Goal: Task Accomplishment & Management: Manage account settings

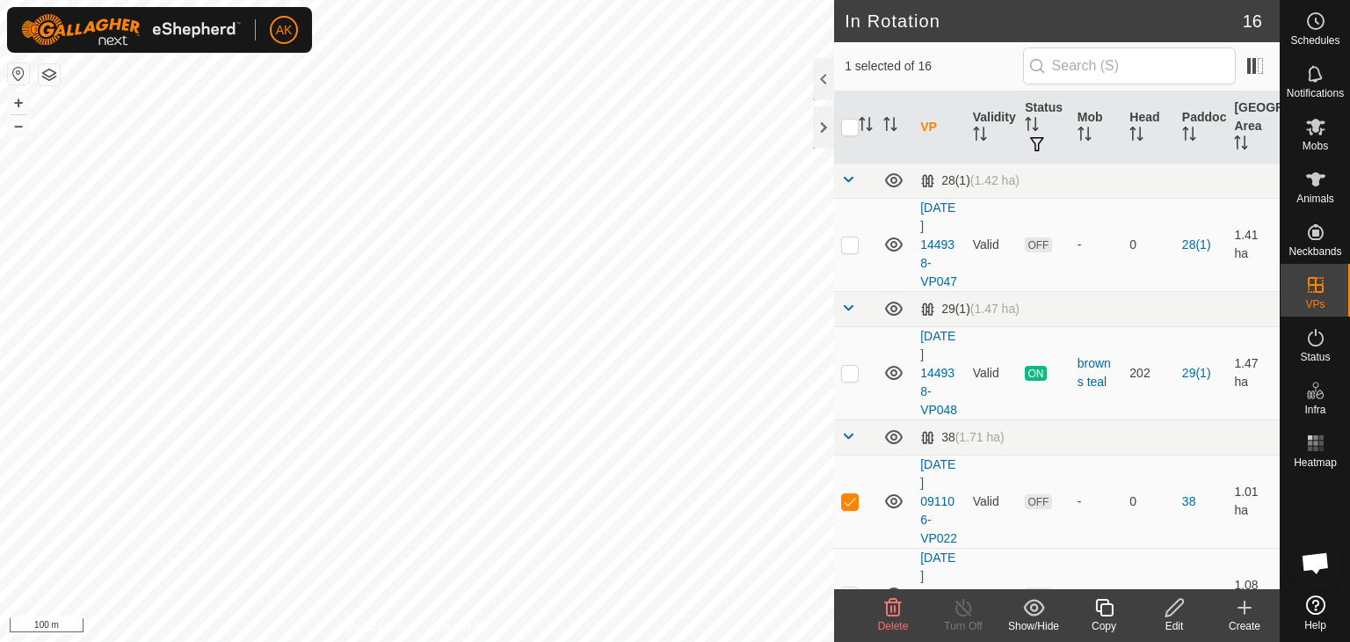
click at [896, 618] on div "Delete" at bounding box center [893, 626] width 70 height 16
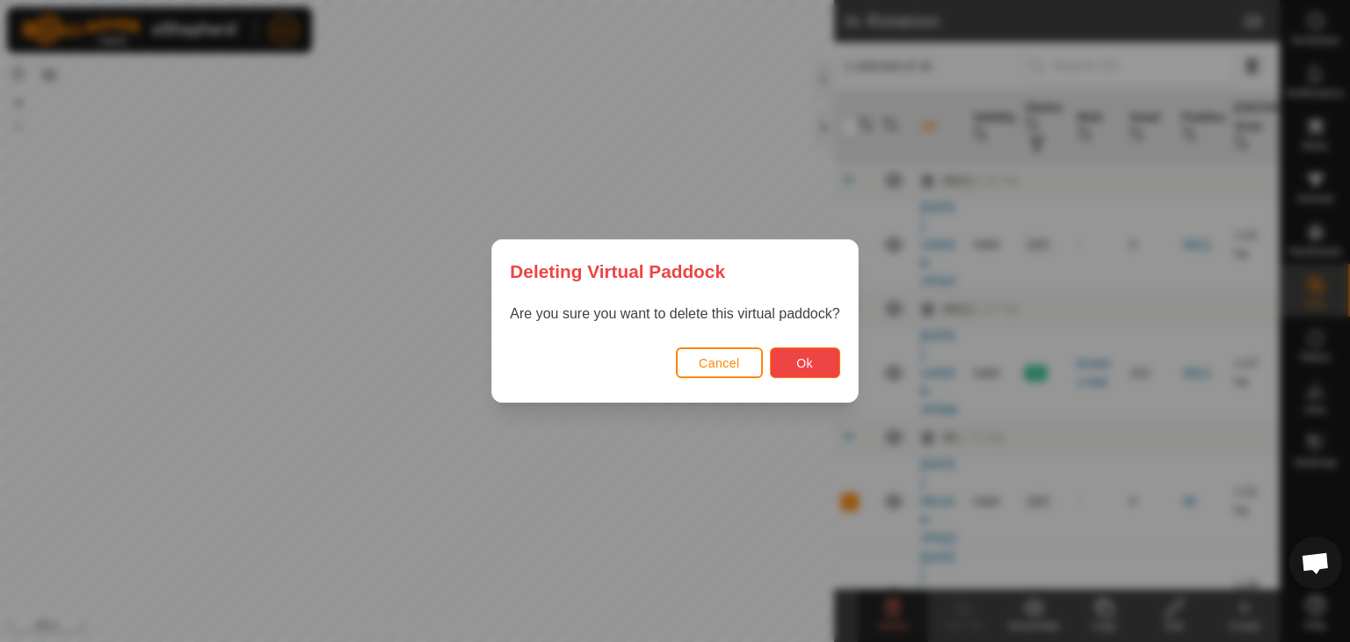
click at [788, 366] on button "Ok" at bounding box center [805, 362] width 70 height 31
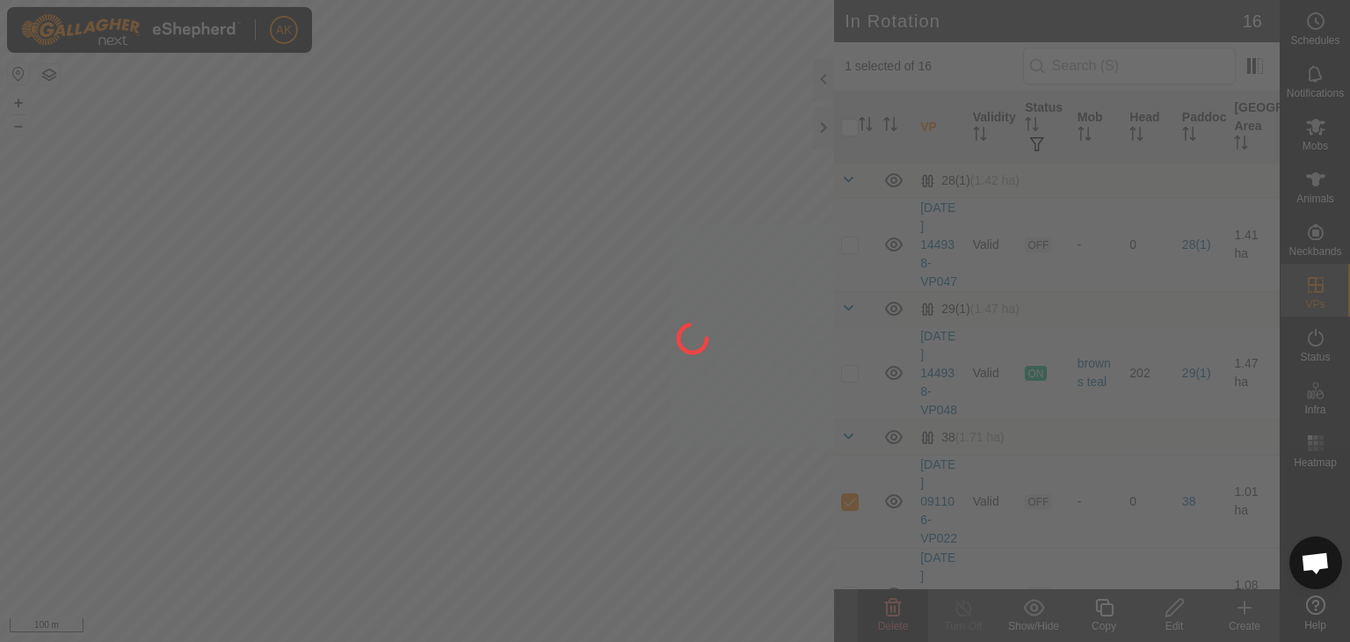
checkbox input "false"
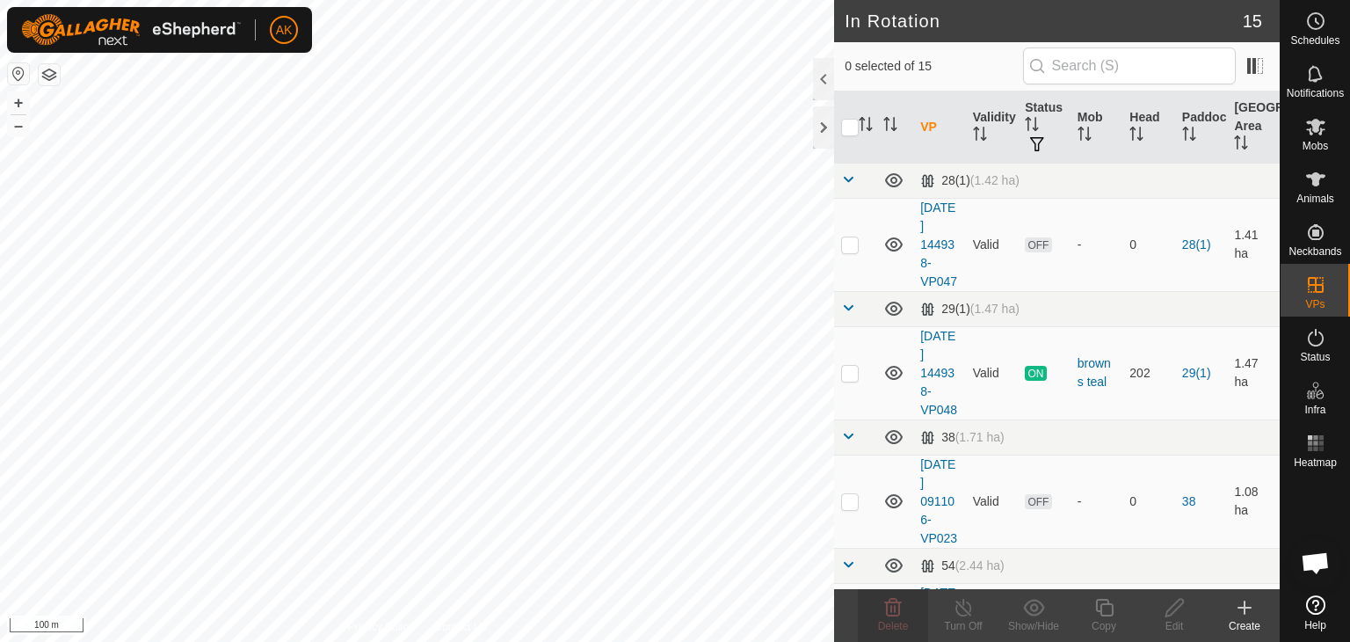
checkbox input "true"
click at [886, 607] on icon at bounding box center [893, 608] width 17 height 18
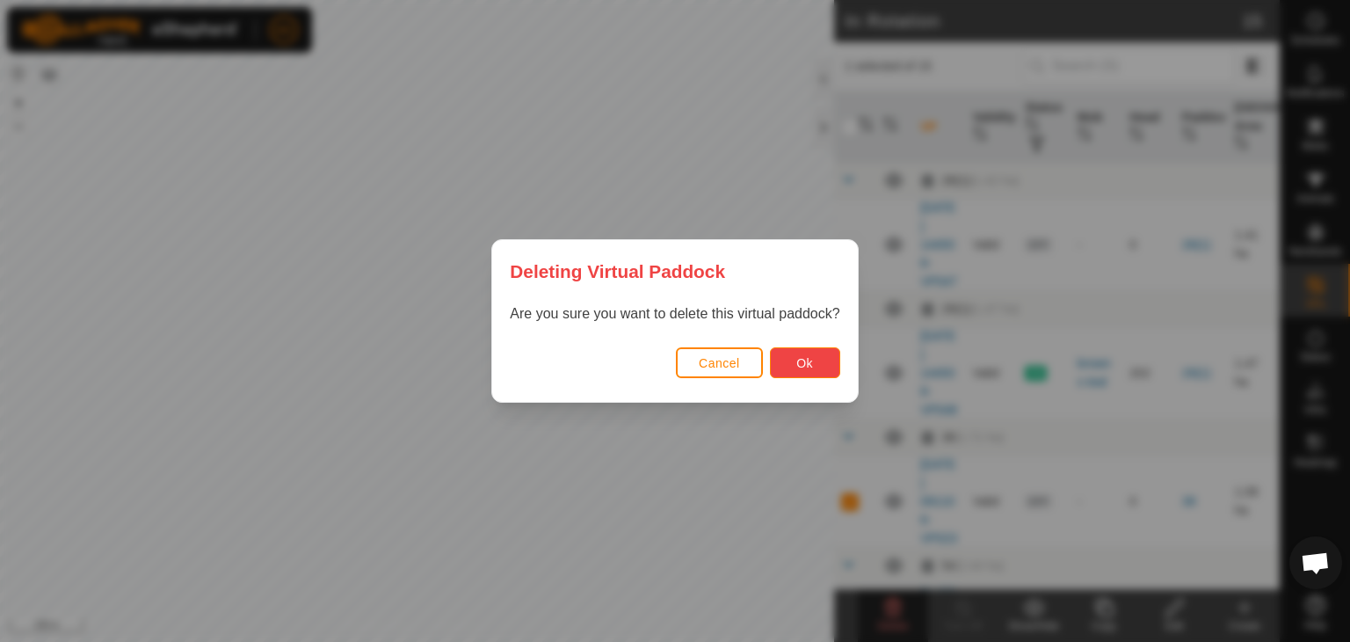
click at [810, 370] on button "Ok" at bounding box center [805, 362] width 70 height 31
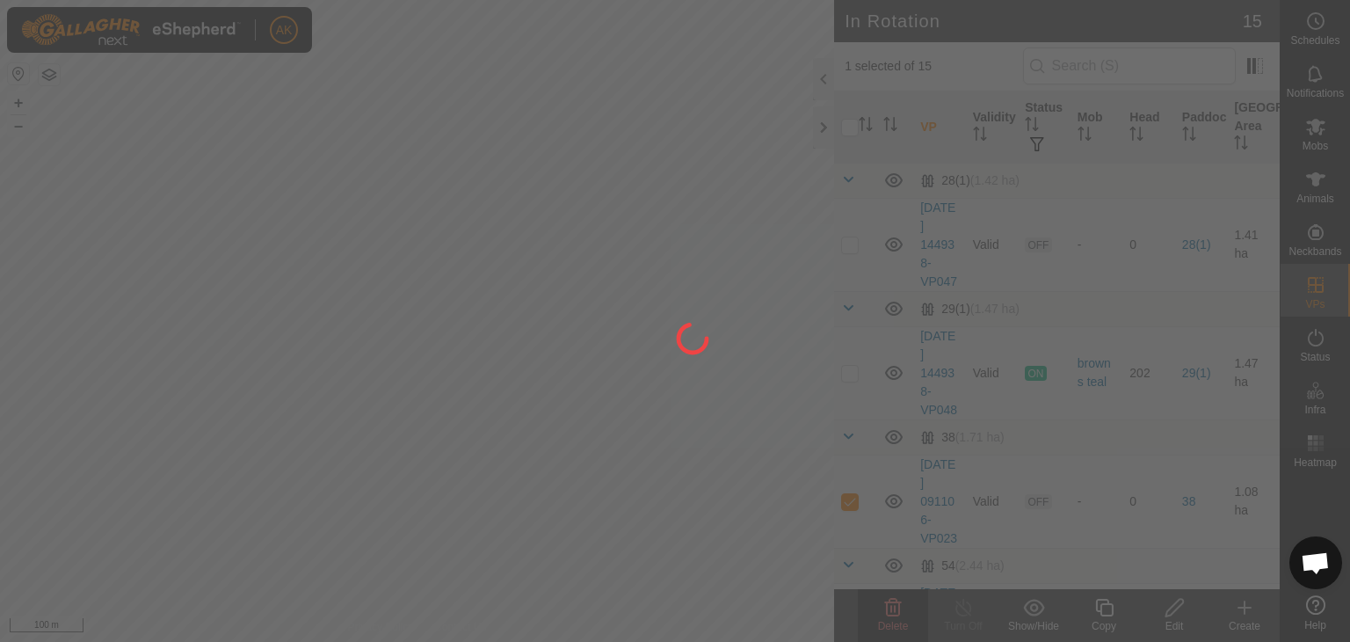
checkbox input "false"
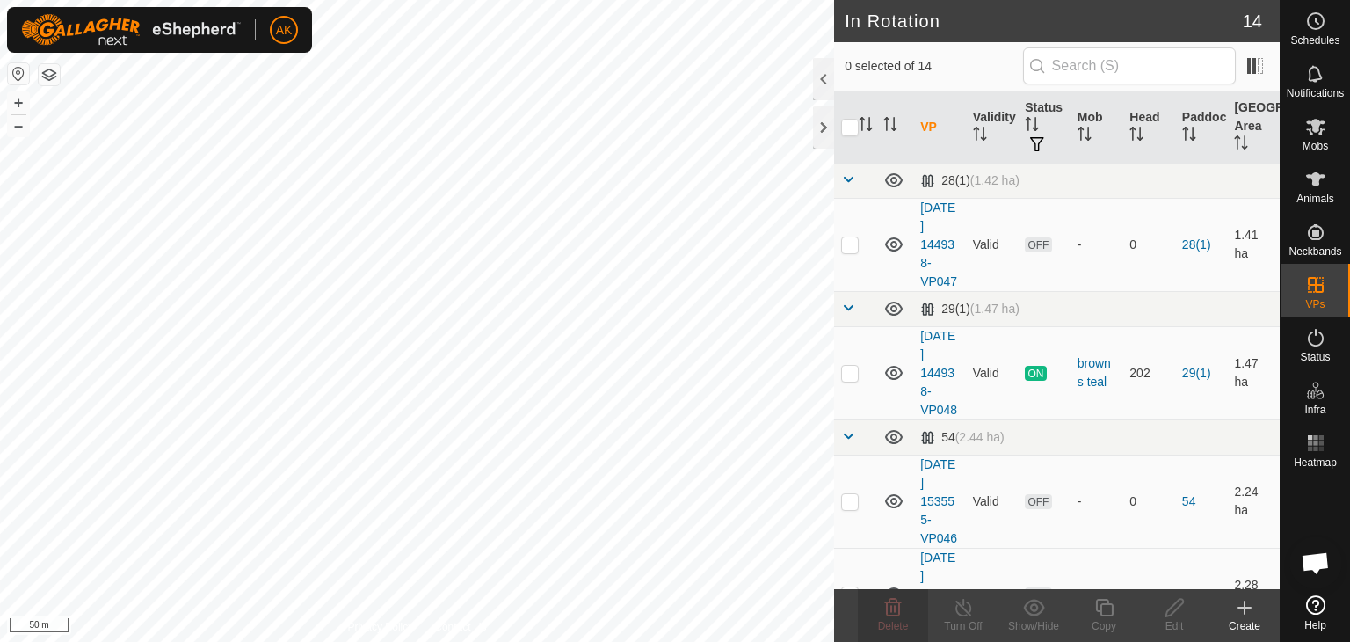
checkbox input "true"
click at [883, 606] on icon at bounding box center [893, 607] width 21 height 21
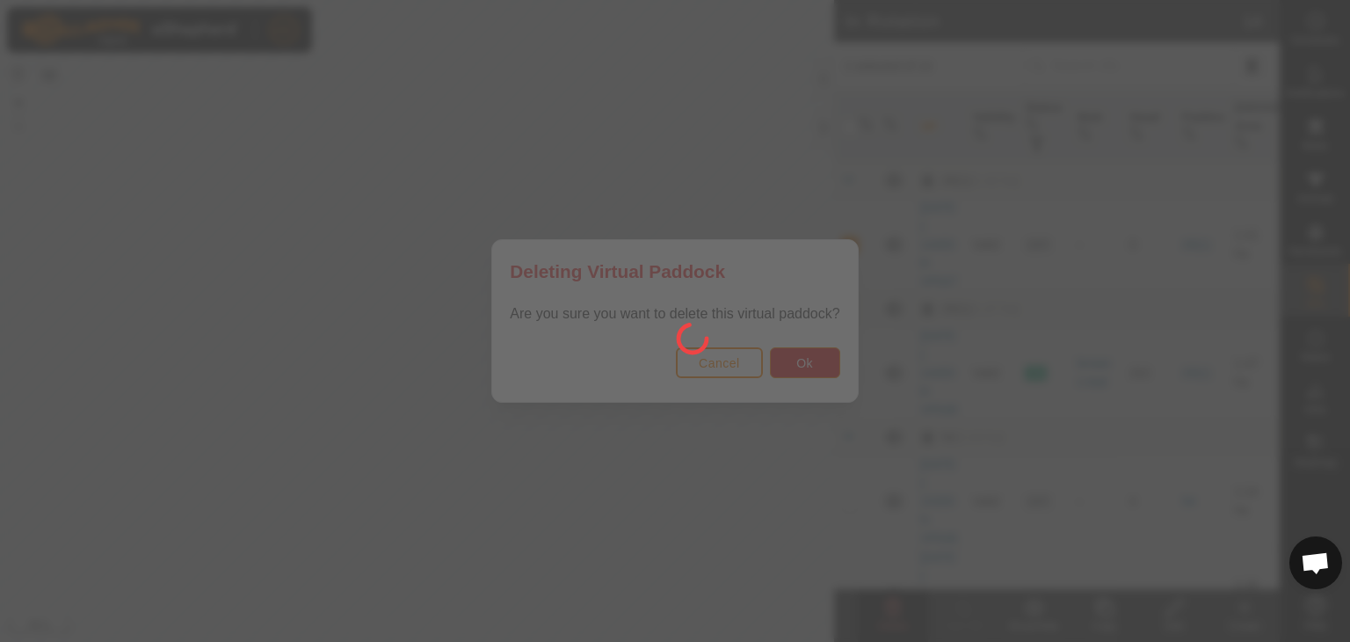
click at [796, 365] on div at bounding box center [675, 321] width 1350 height 642
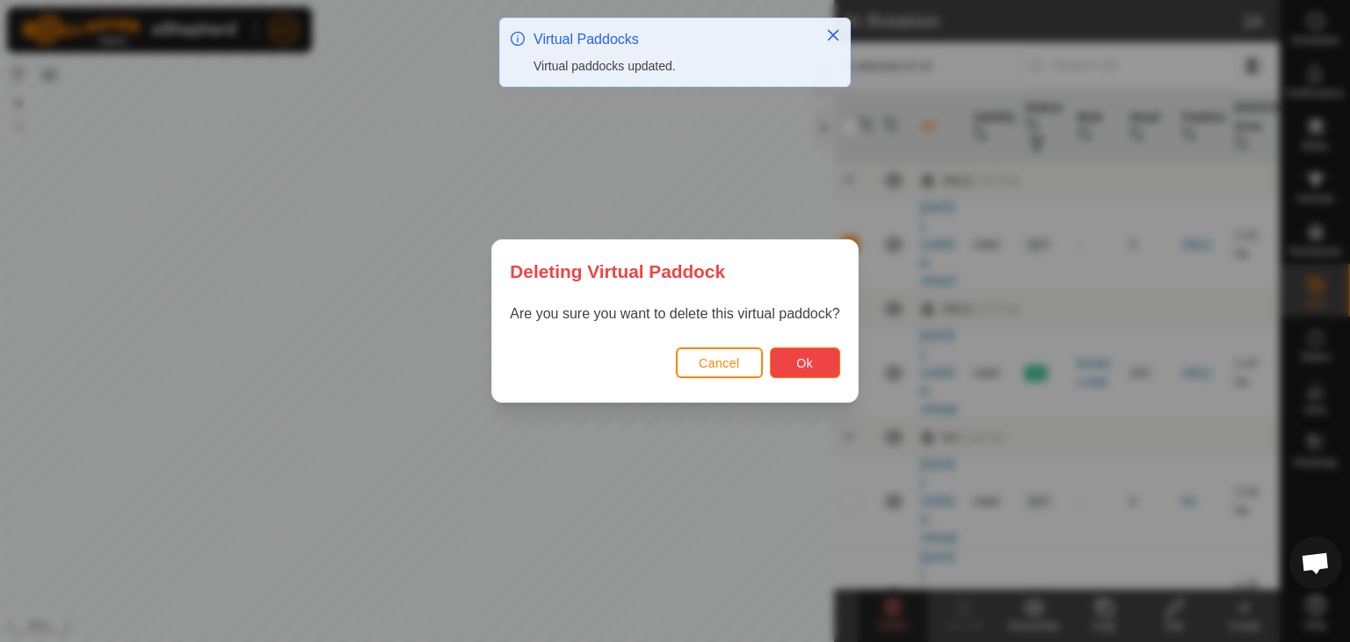
click at [791, 365] on button "Ok" at bounding box center [805, 362] width 70 height 31
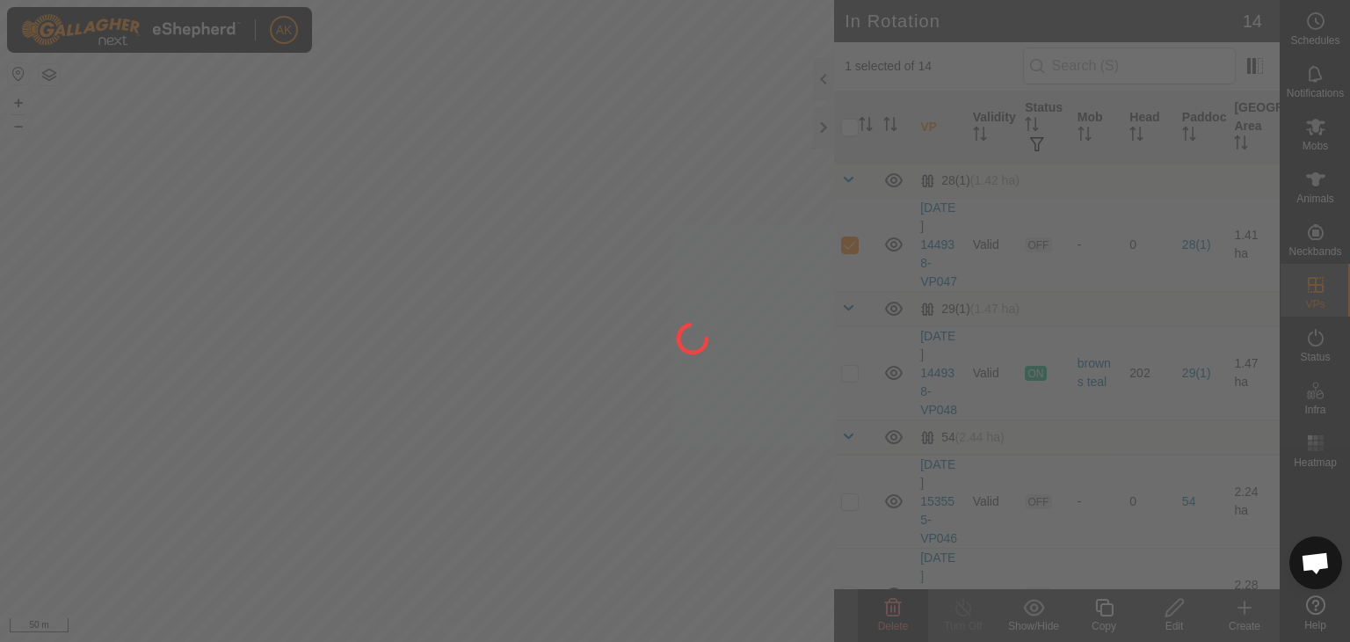
checkbox input "false"
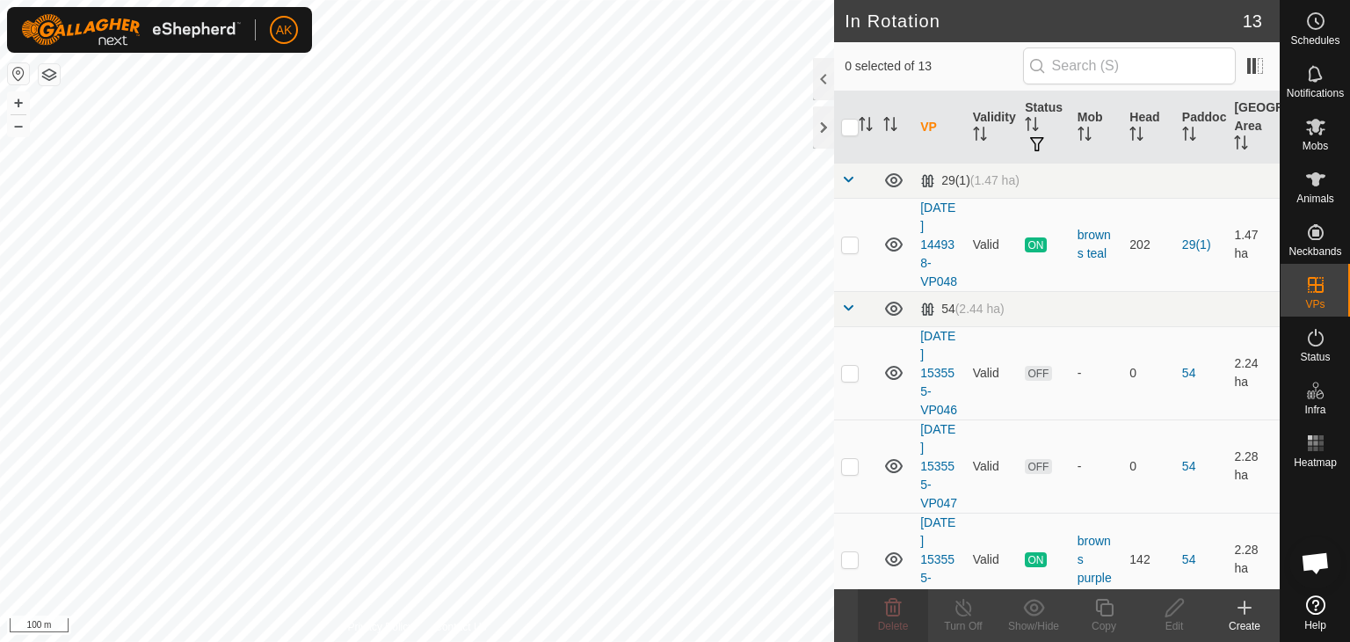
checkbox input "true"
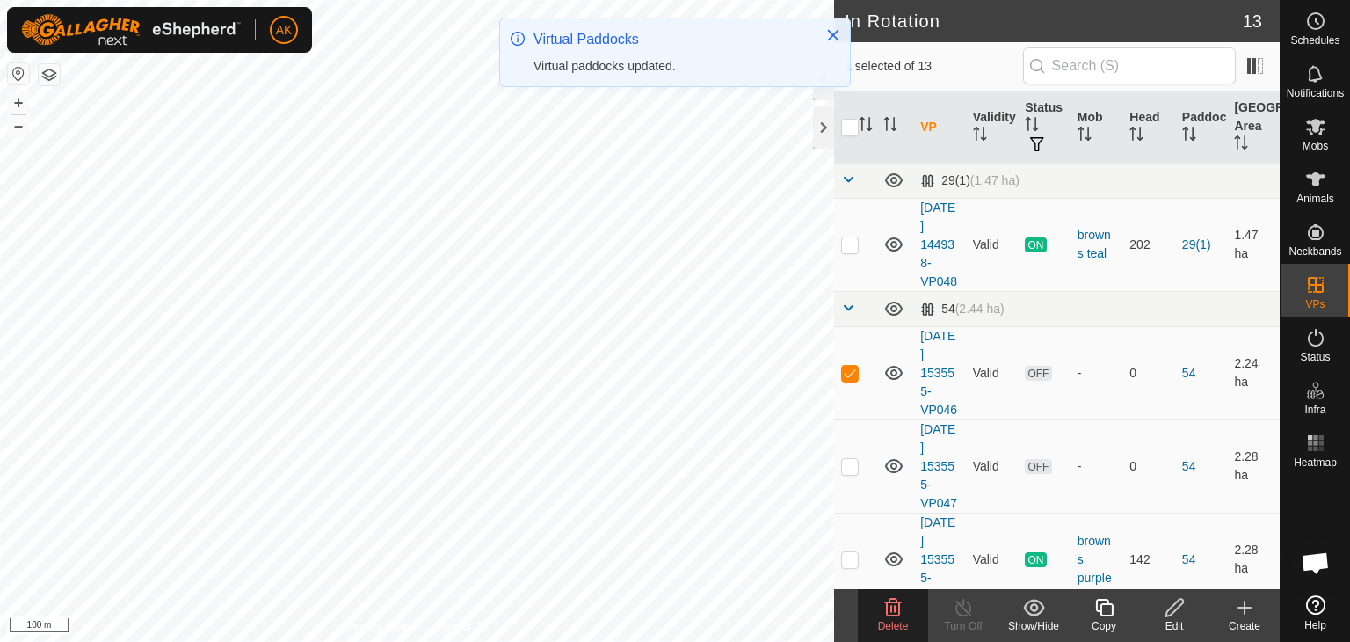
click at [893, 606] on icon at bounding box center [893, 607] width 21 height 21
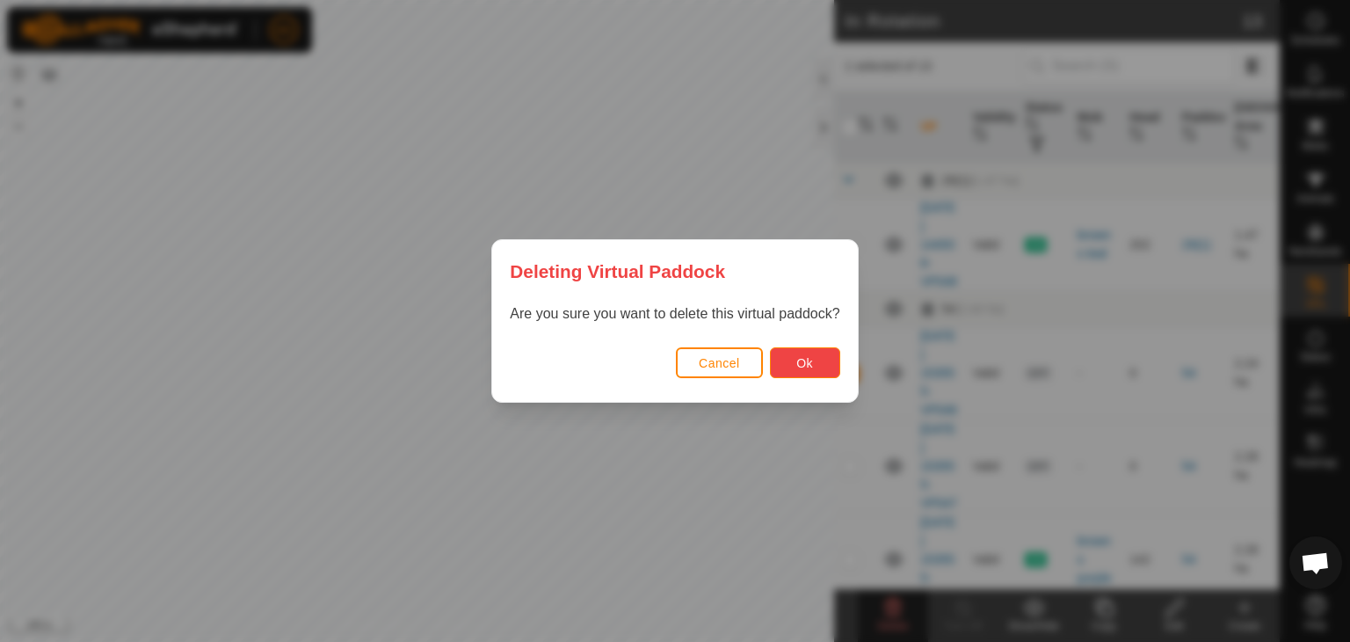
click at [830, 359] on button "Ok" at bounding box center [805, 362] width 70 height 31
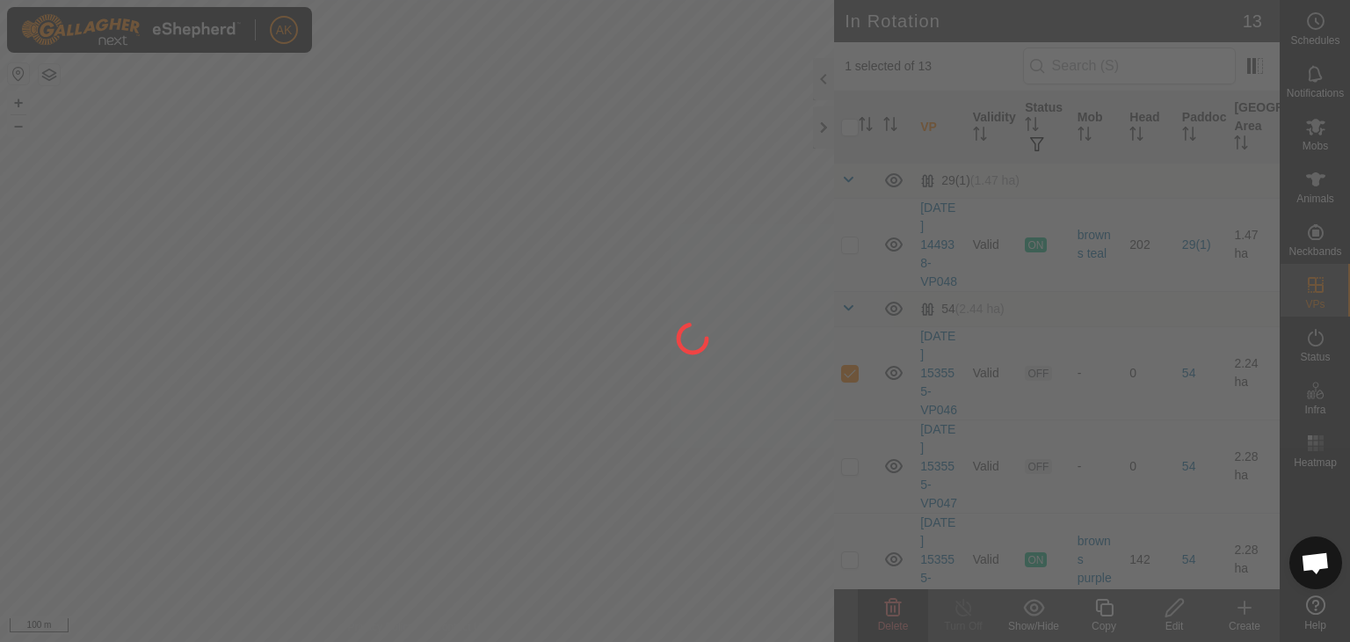
checkbox input "false"
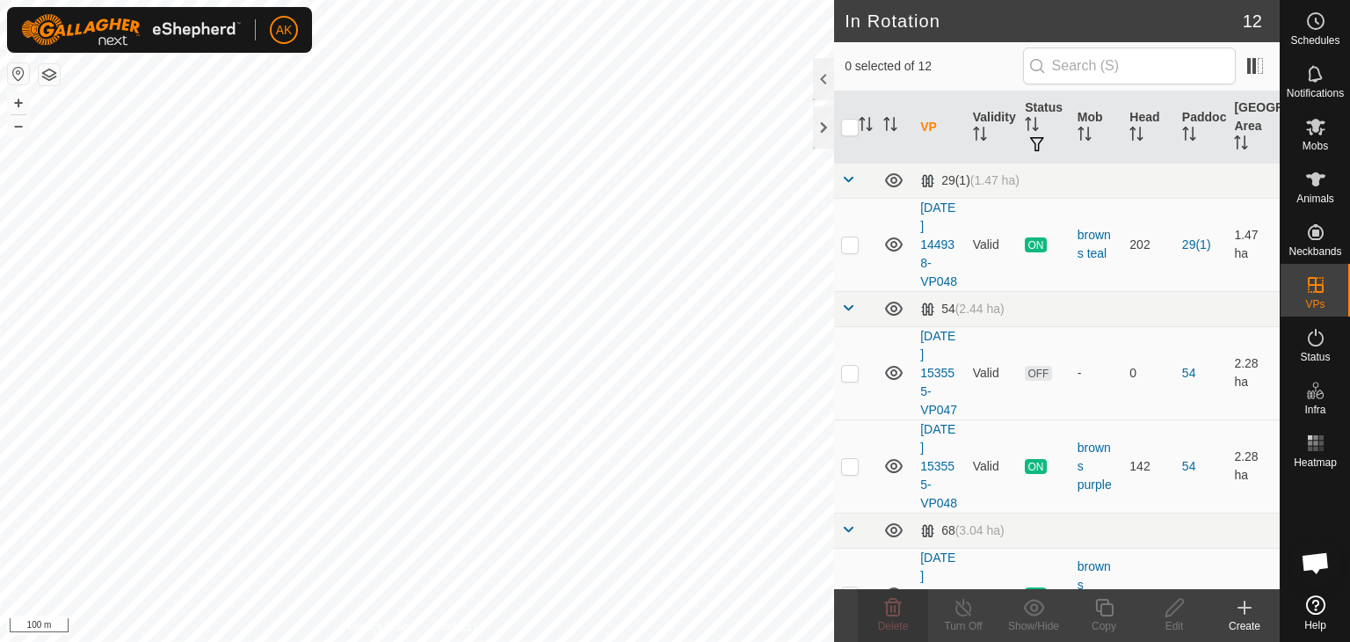
checkbox input "true"
click at [898, 609] on icon at bounding box center [893, 608] width 17 height 18
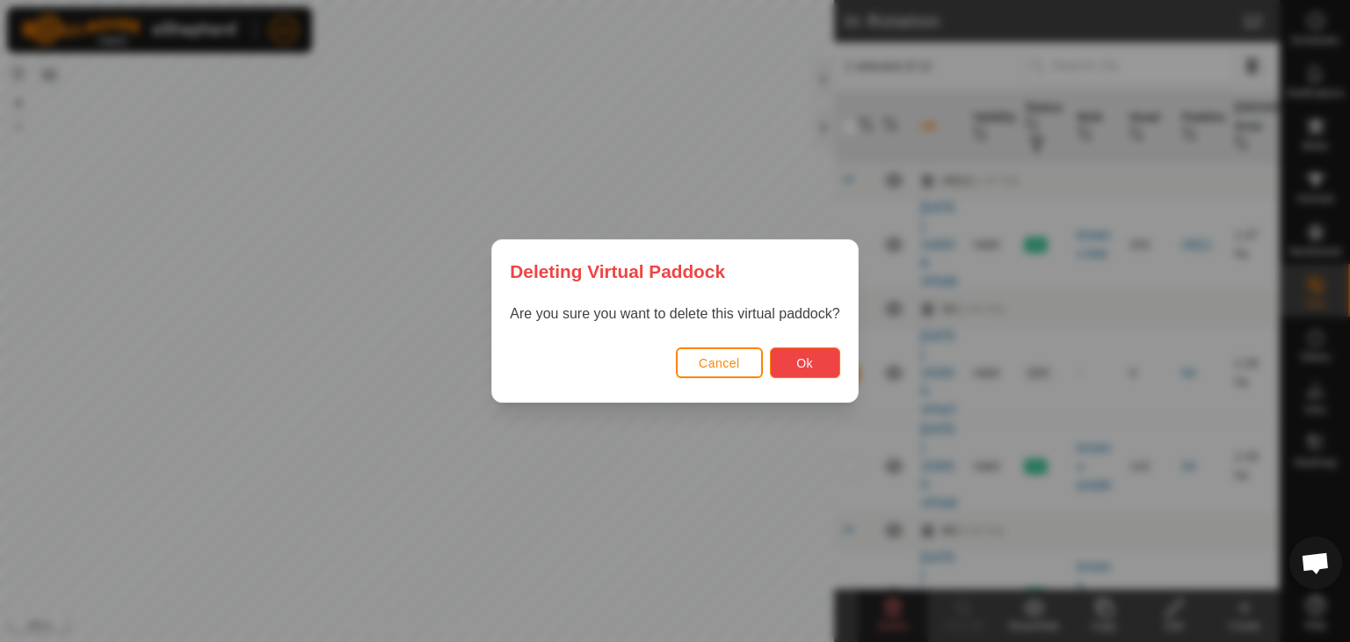
click at [807, 368] on span "Ok" at bounding box center [804, 363] width 17 height 14
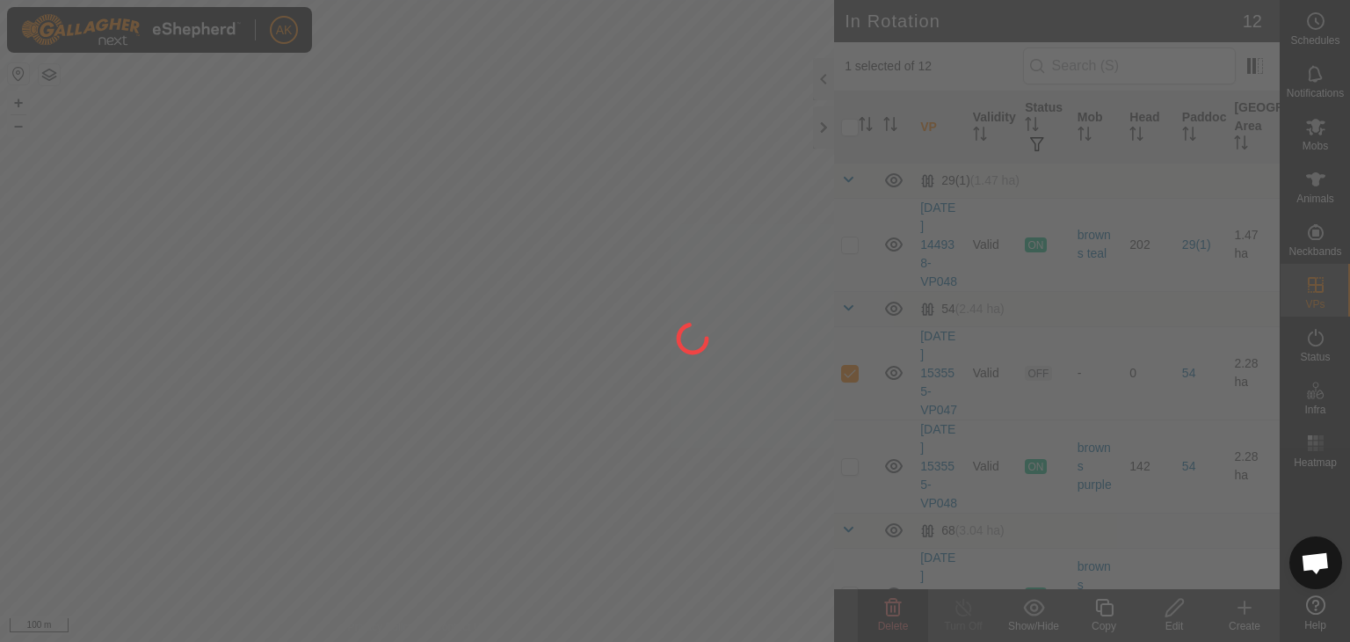
checkbox input "false"
